Goal: Information Seeking & Learning: Learn about a topic

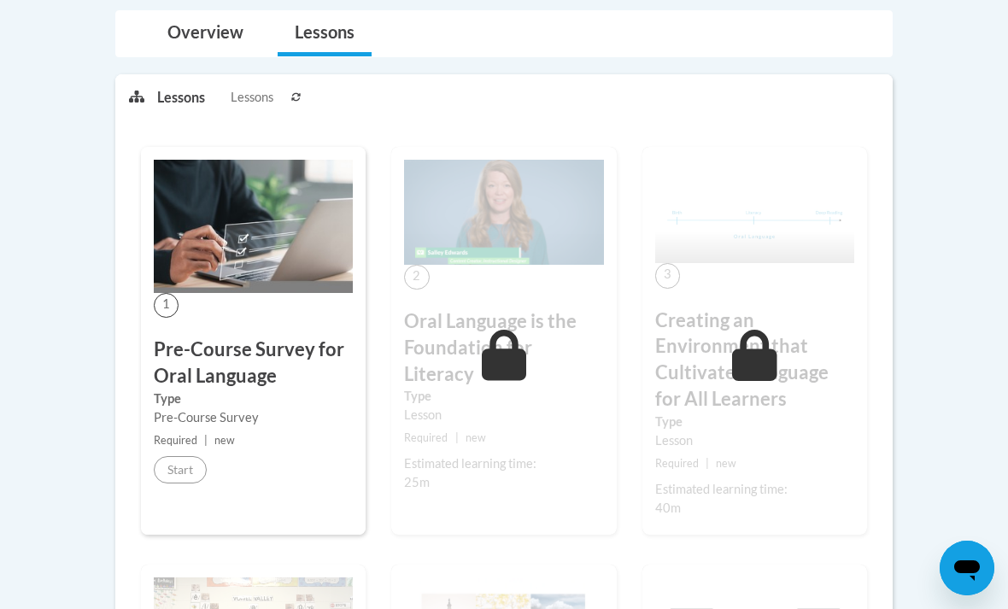
scroll to position [418, 0]
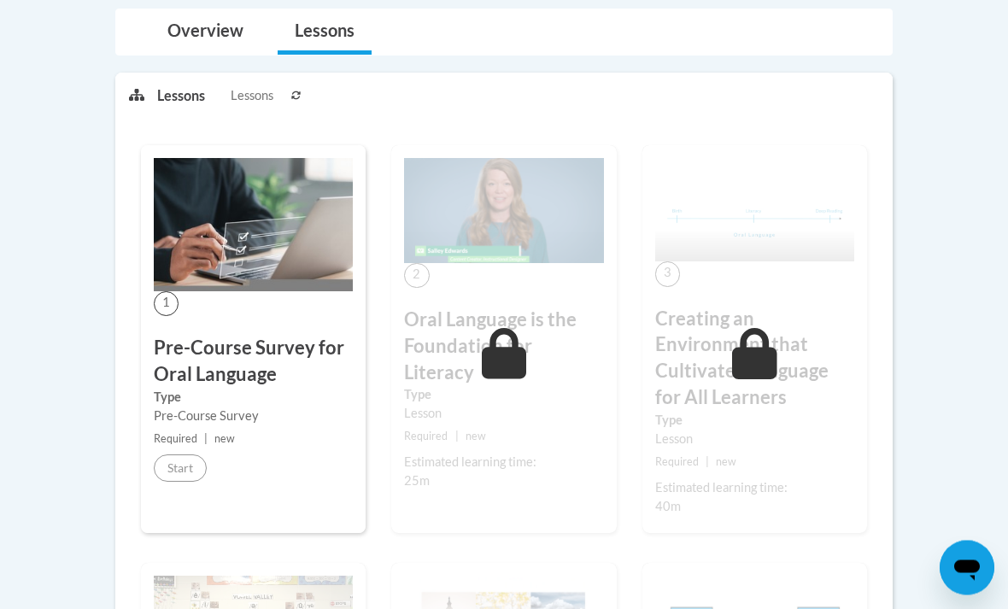
click at [496, 453] on div "Estimated learning time:" at bounding box center [503, 462] width 199 height 19
click at [471, 386] on label "Type" at bounding box center [503, 395] width 199 height 19
click at [465, 386] on label "Type" at bounding box center [503, 395] width 199 height 19
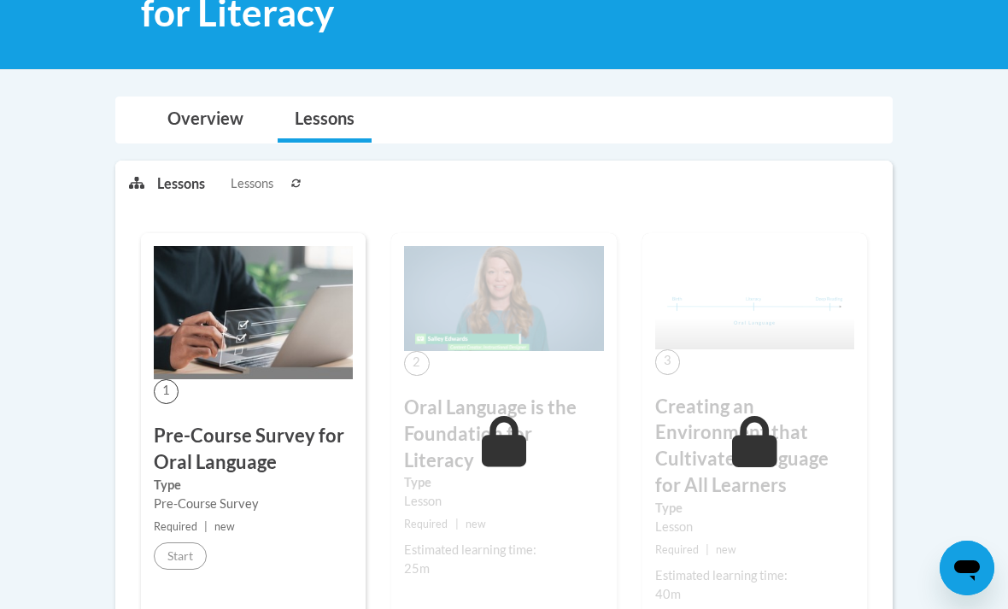
scroll to position [0, 0]
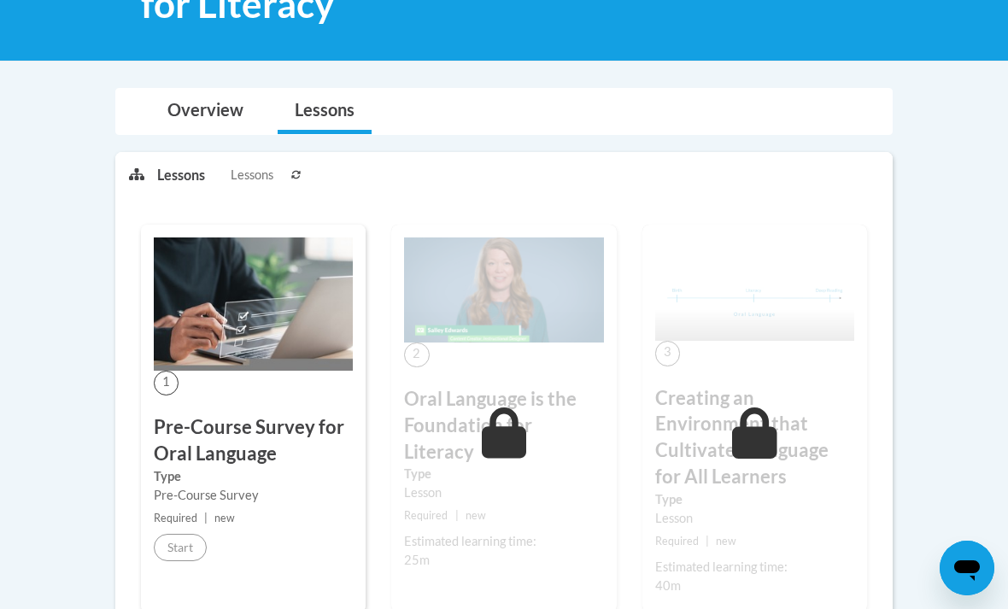
scroll to position [341, 0]
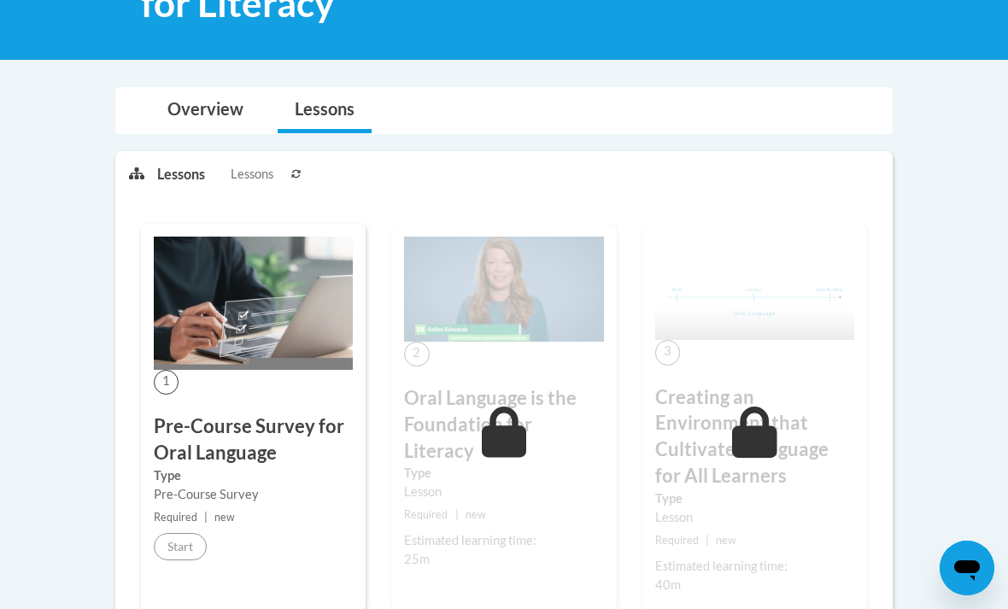
click at [251, 182] on li "Lessons Lessons" at bounding box center [221, 174] width 129 height 45
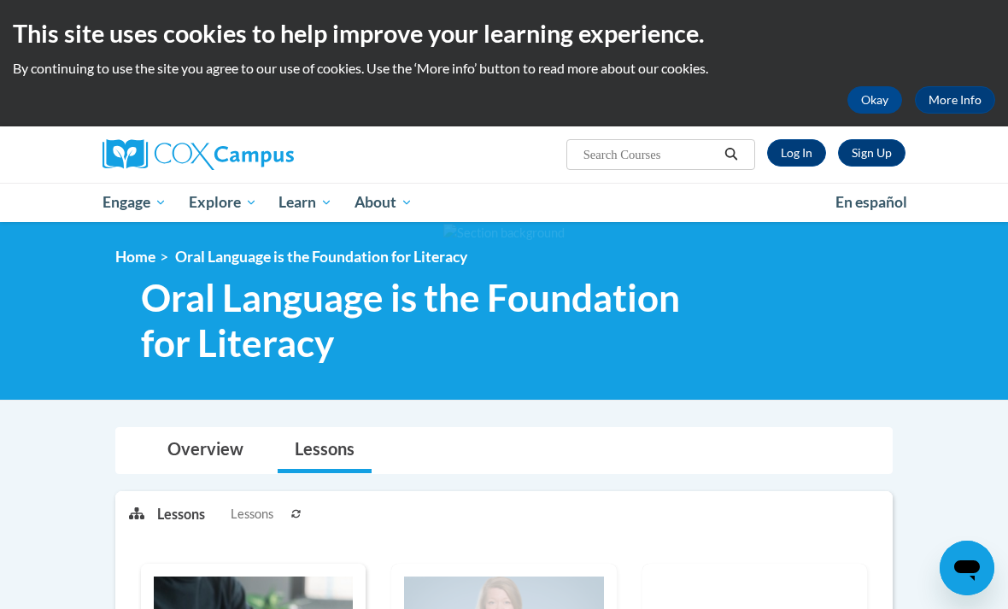
scroll to position [0, 0]
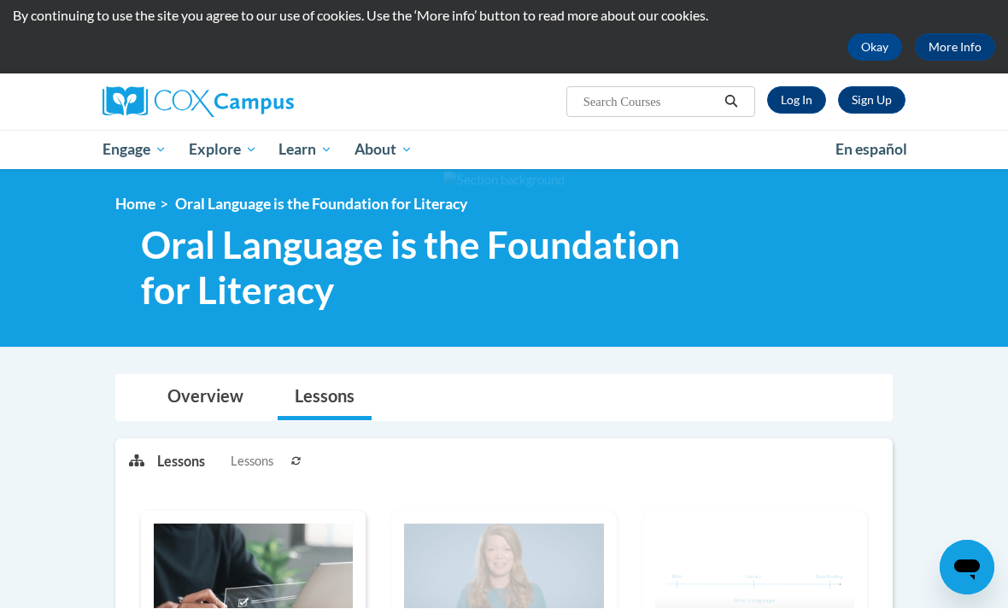
click at [186, 397] on link "Overview" at bounding box center [205, 398] width 110 height 45
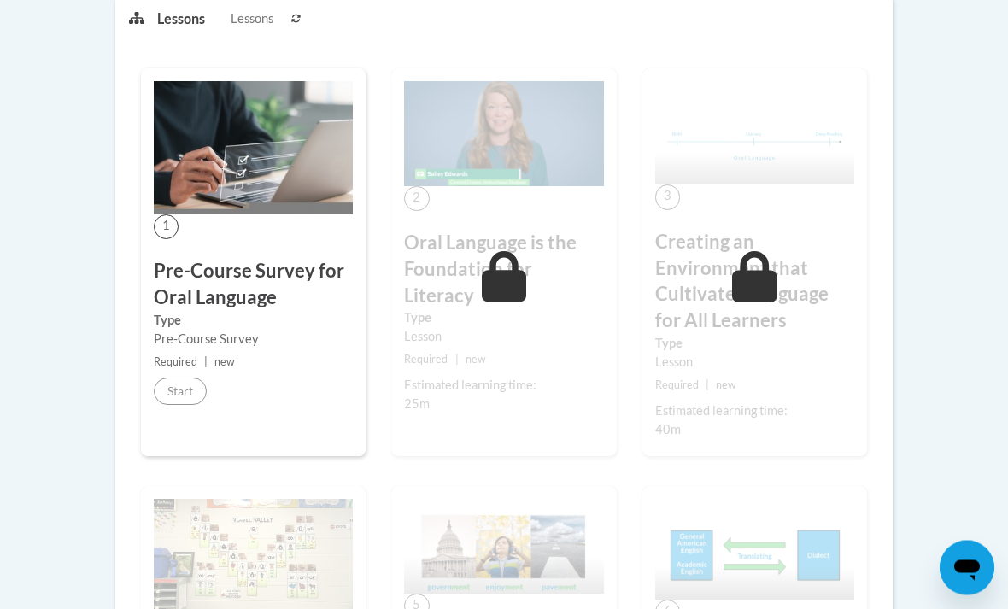
scroll to position [1082, 0]
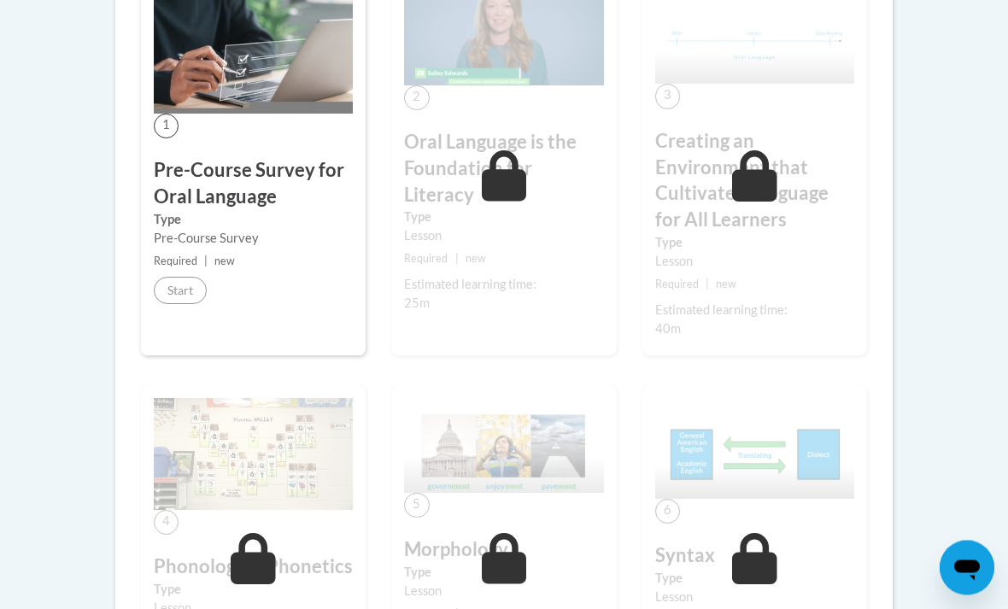
click at [178, 255] on span "Required" at bounding box center [176, 261] width 44 height 13
click at [177, 302] on div "1 Pre-Course Survey for Oral Language Type Pre-Course Survey Required | new Sta…" at bounding box center [253, 162] width 225 height 388
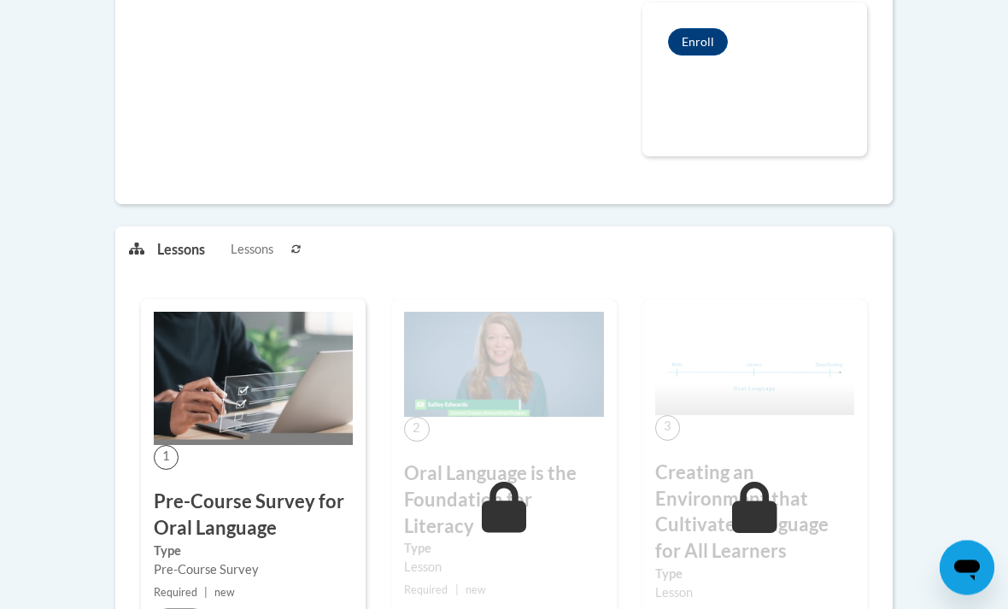
scroll to position [731, 0]
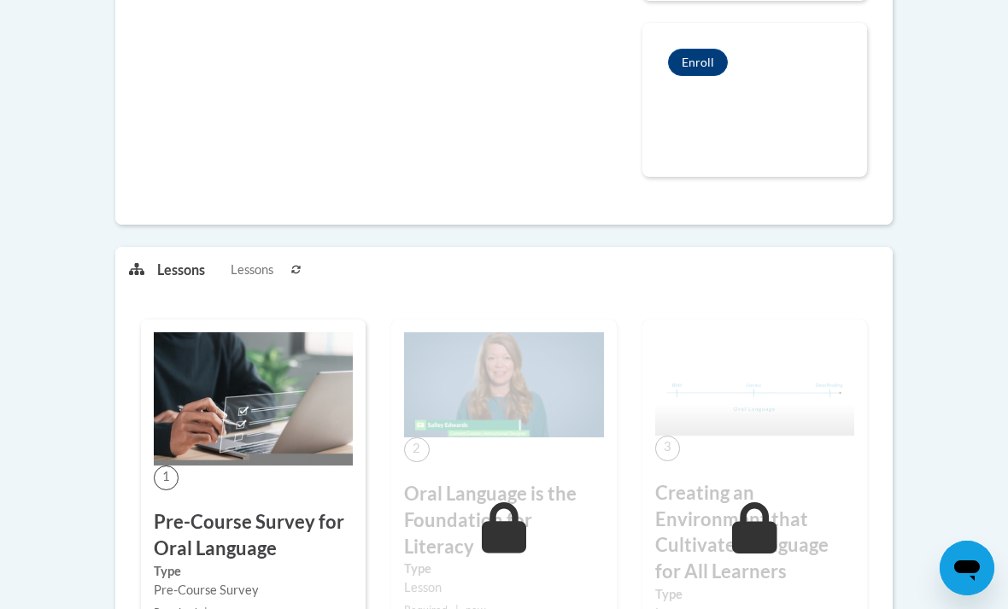
click at [322, 392] on img at bounding box center [253, 398] width 199 height 133
click at [254, 441] on img at bounding box center [253, 398] width 199 height 133
click at [258, 441] on img at bounding box center [253, 398] width 199 height 133
click at [258, 464] on img at bounding box center [253, 398] width 199 height 133
click at [248, 481] on div "1 Pre-Course Survey for Oral Language Type Pre-Course Survey Required | new Sta…" at bounding box center [253, 513] width 225 height 388
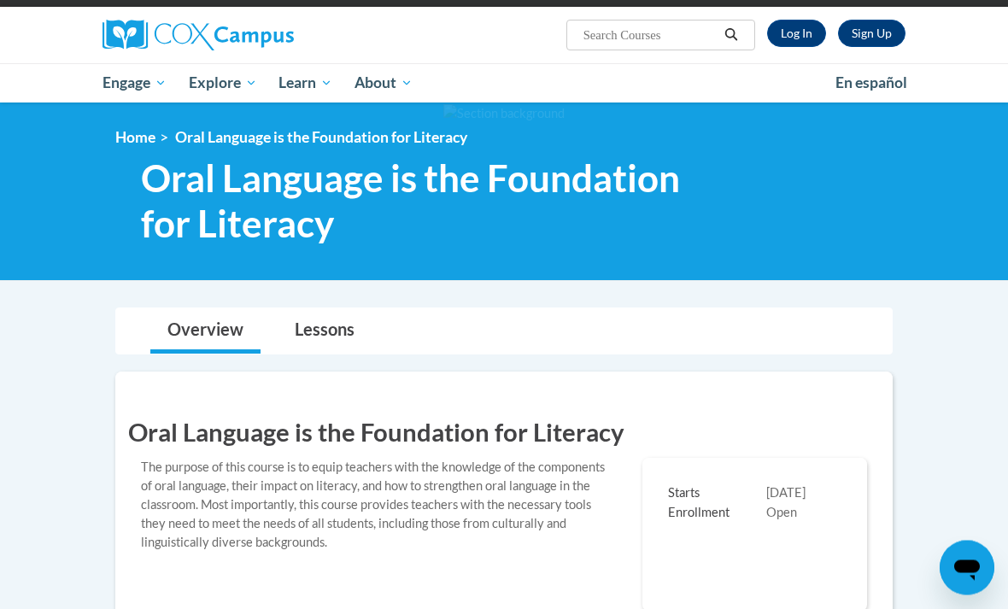
scroll to position [120, 0]
click at [801, 22] on link "Log In" at bounding box center [796, 33] width 59 height 27
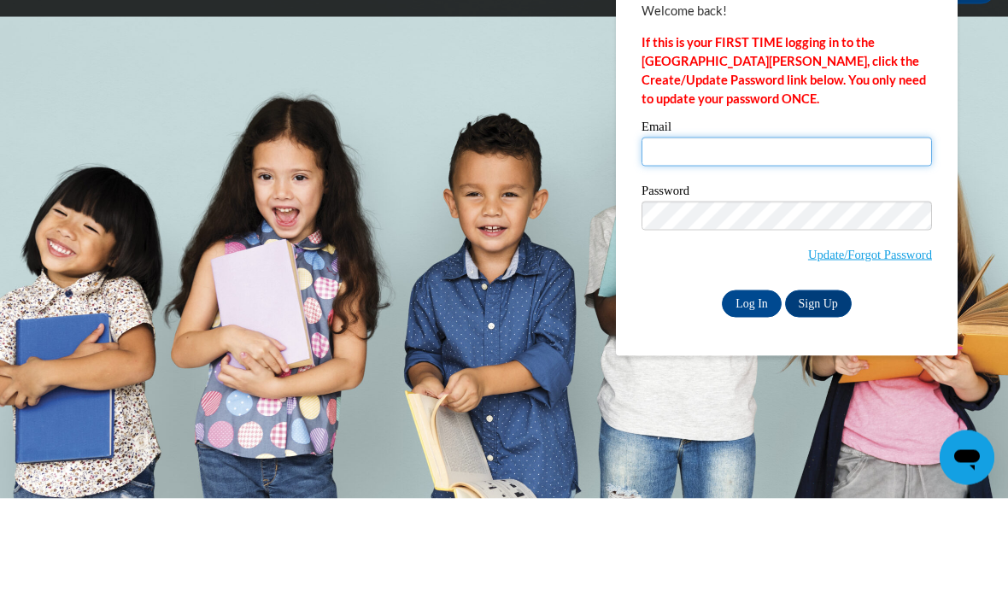
type input "aleste13@wildcat.fvsu.edu"
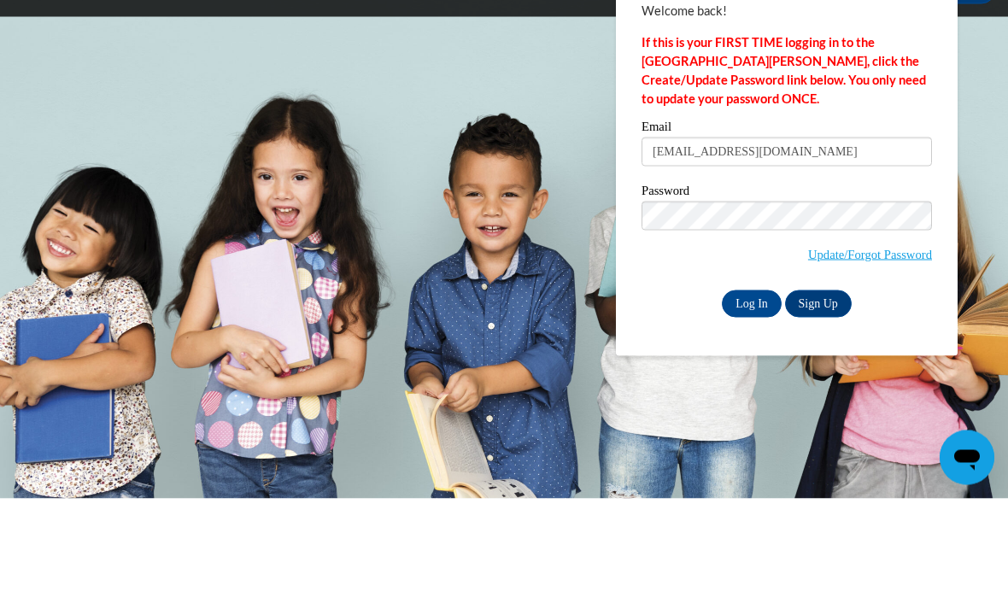
click at [751, 401] on input "Log In" at bounding box center [752, 414] width 60 height 27
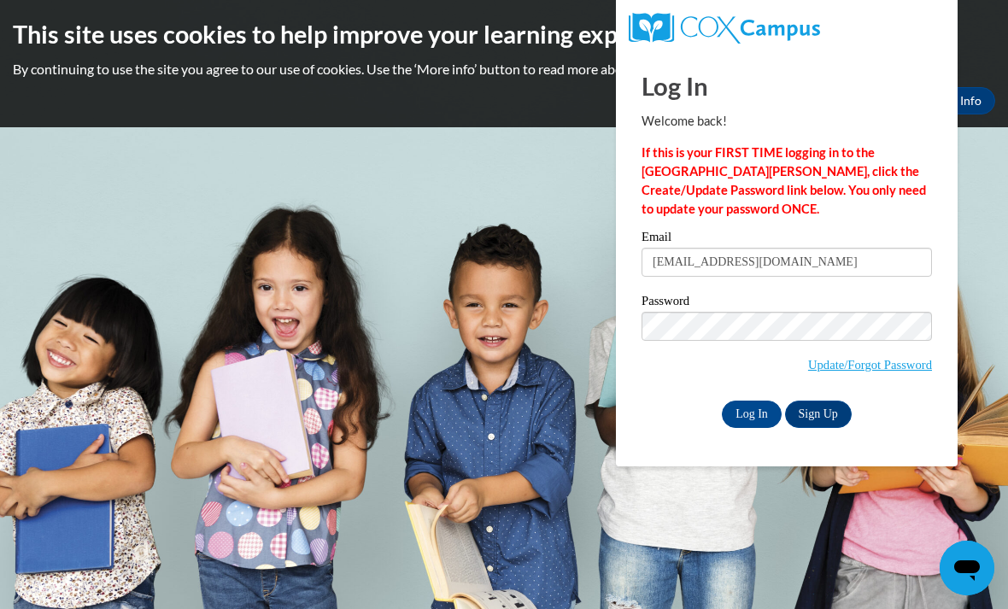
click at [752, 418] on input "Log In" at bounding box center [752, 414] width 60 height 27
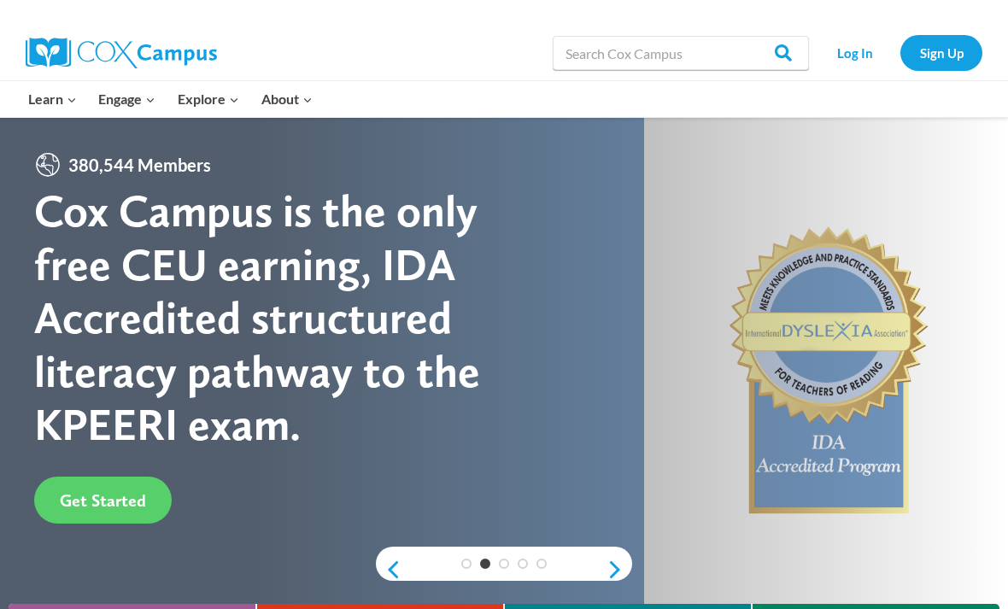
click at [851, 53] on link "Log In" at bounding box center [854, 52] width 74 height 35
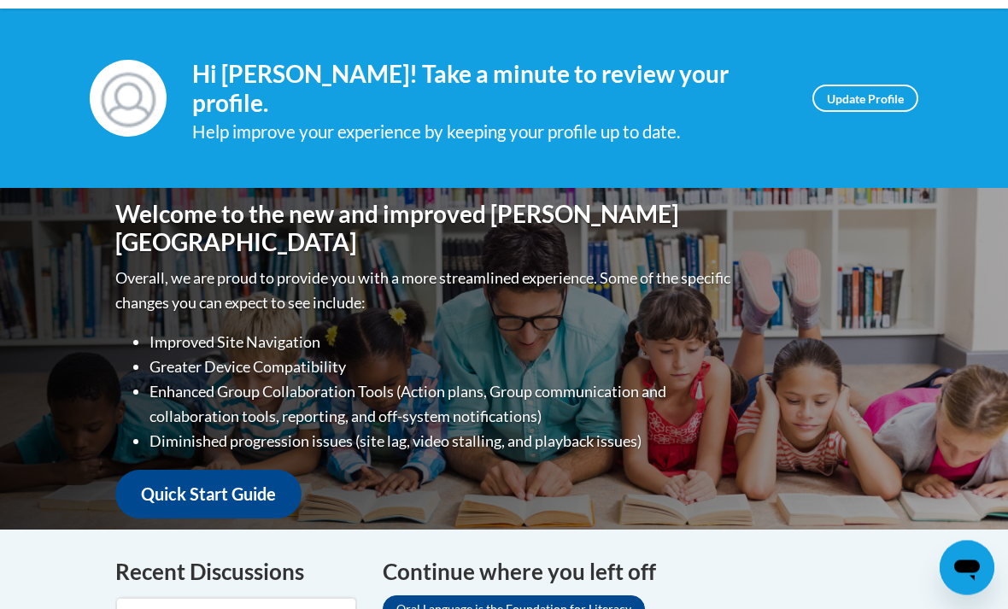
scroll to position [123, 0]
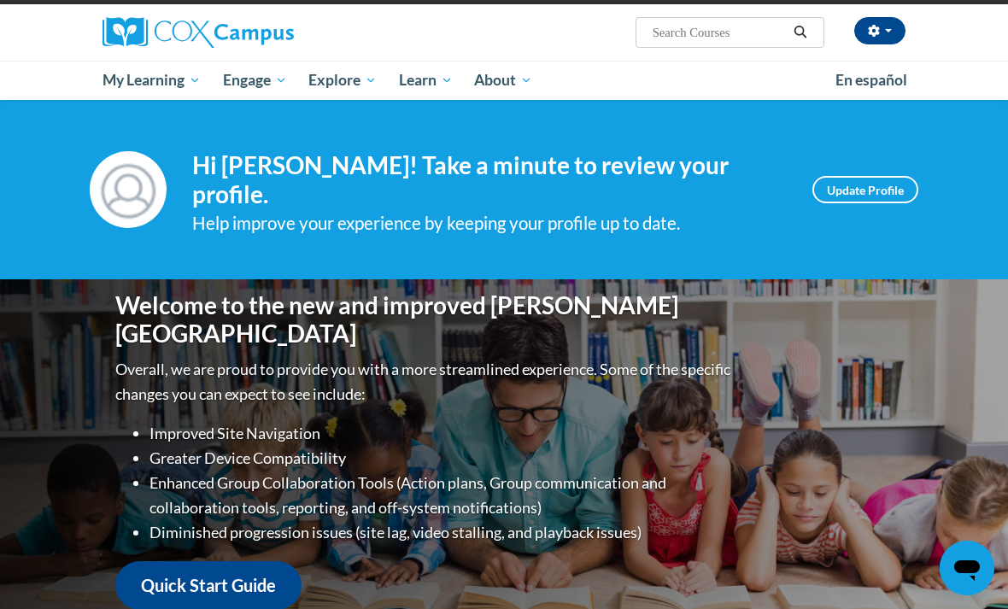
click at [0, 0] on span "PK-5 Structured Literacy Program" at bounding box center [0, 0] width 0 height 0
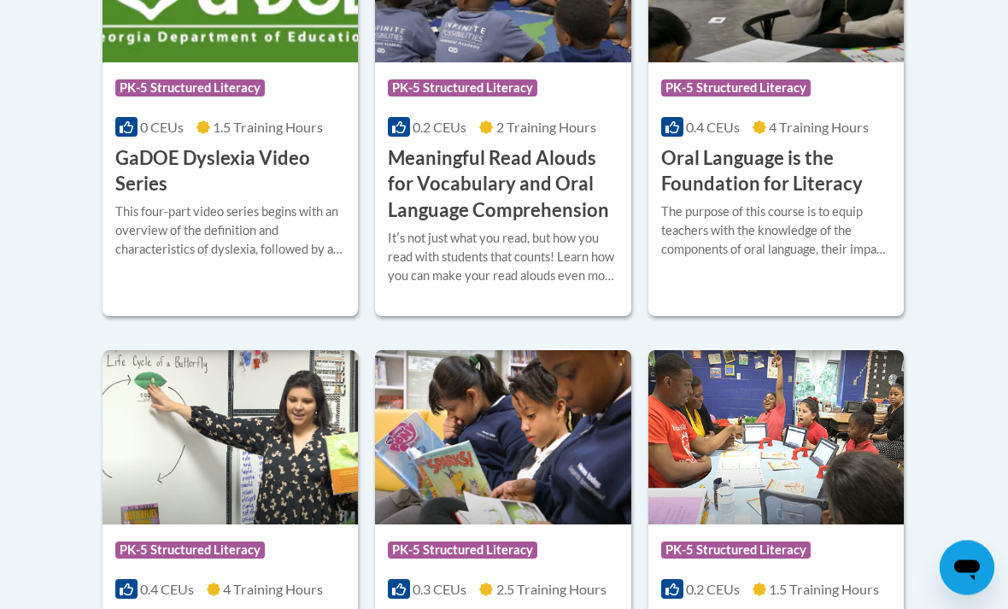
scroll to position [1326, 0]
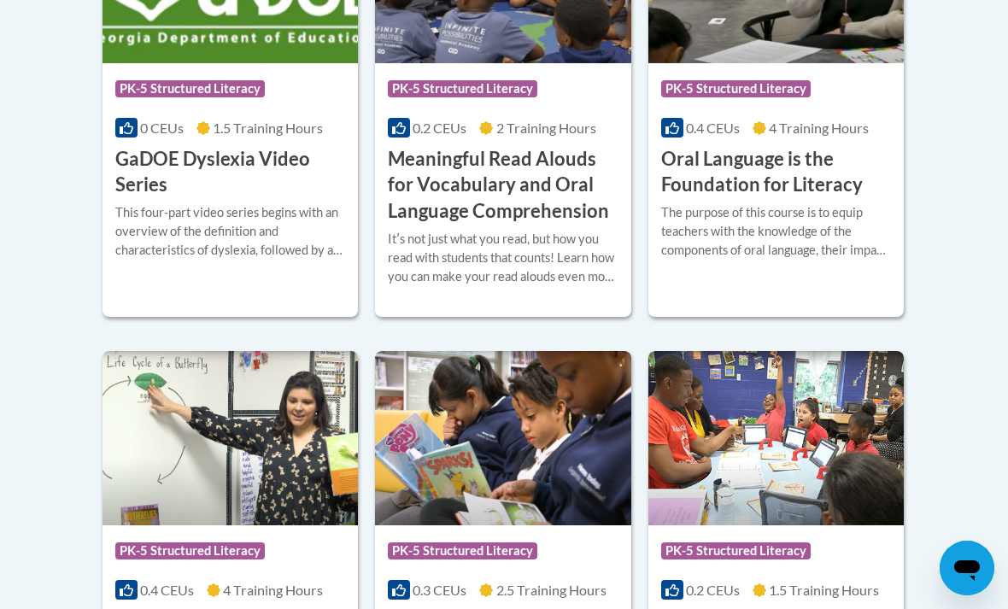
click at [783, 178] on h3 "Oral Language is the Foundation for Literacy" at bounding box center [776, 172] width 230 height 53
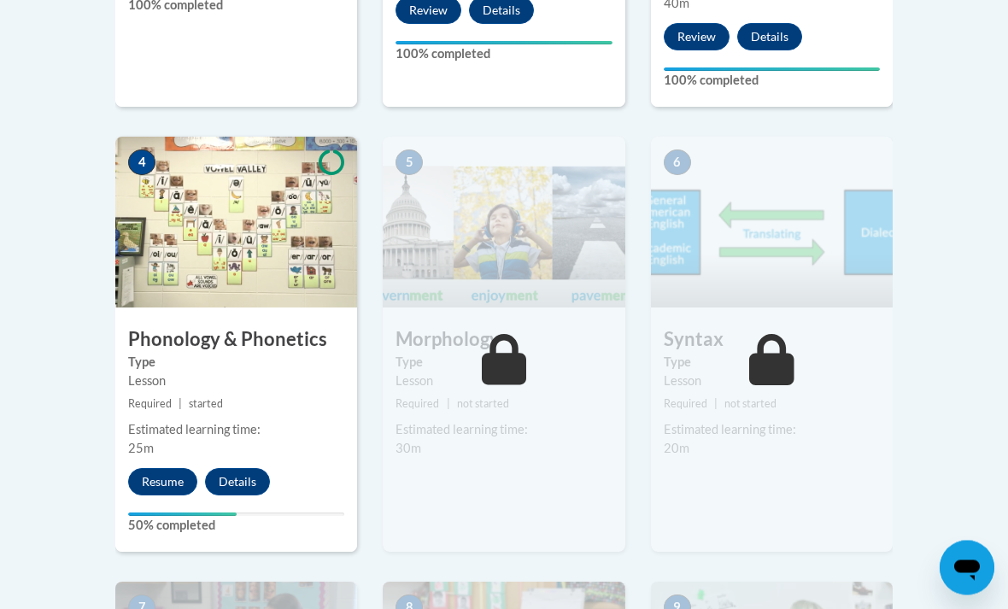
scroll to position [974, 0]
click at [171, 475] on button "Resume" at bounding box center [162, 481] width 69 height 27
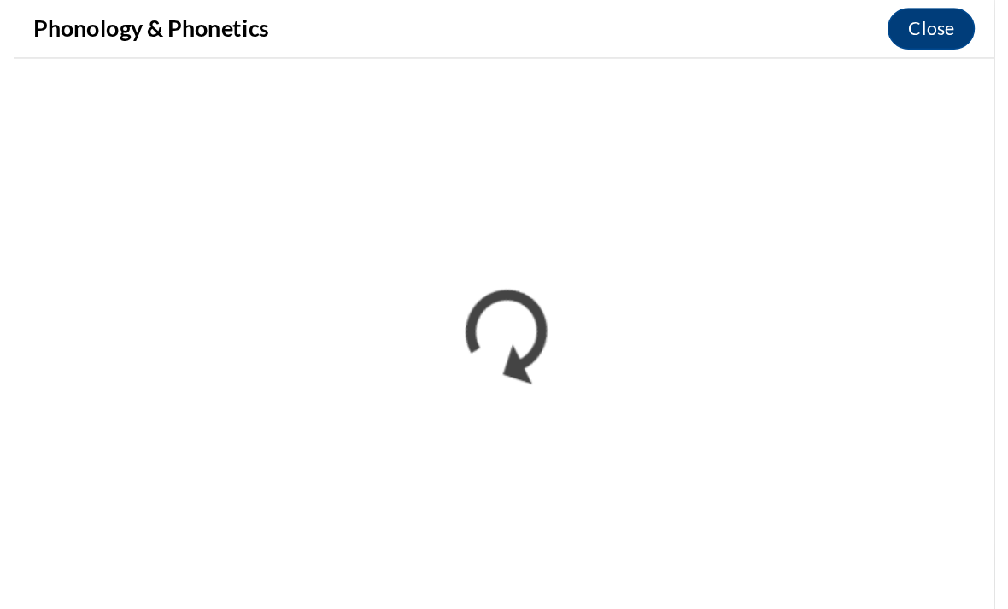
scroll to position [2158, 0]
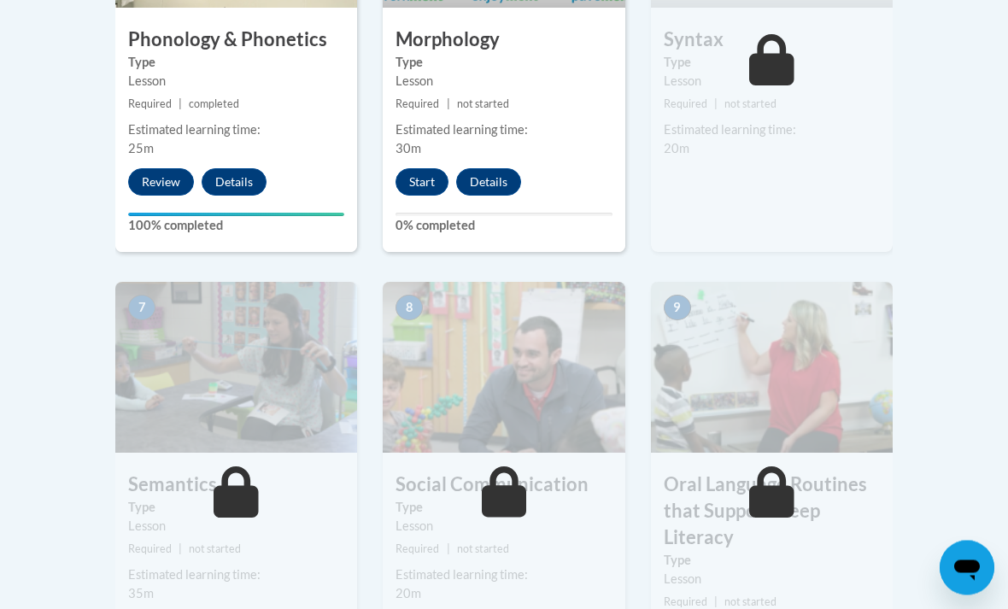
scroll to position [1274, 0]
click at [426, 173] on button "Start" at bounding box center [421, 181] width 53 height 27
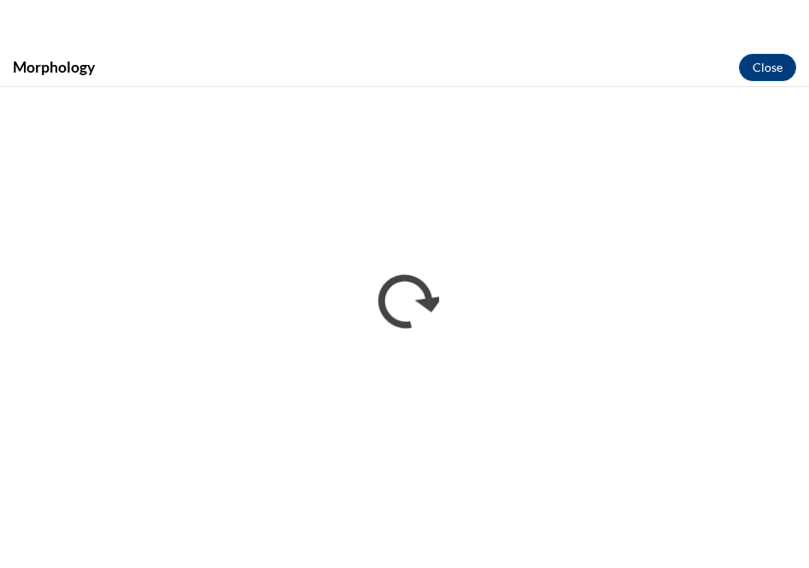
scroll to position [2722, 0]
